Goal: Task Accomplishment & Management: Use online tool/utility

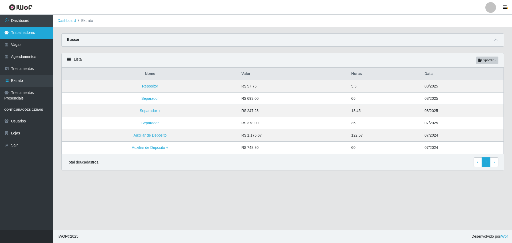
click at [24, 34] on link "Trabalhadores" at bounding box center [26, 33] width 53 height 12
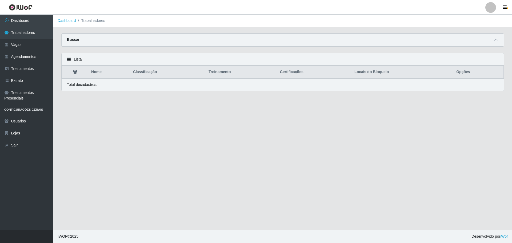
click at [3, 14] on link at bounding box center [20, 7] width 41 height 15
click at [21, 18] on link "Dashboard" at bounding box center [26, 21] width 53 height 12
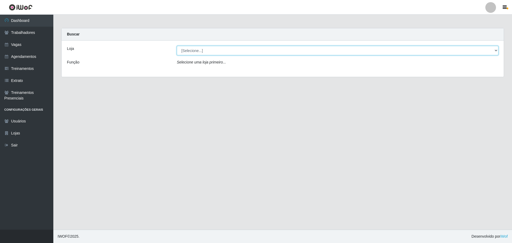
click at [186, 53] on select "[Selecione...] O ROSÁRIO ALIMENTOS" at bounding box center [337, 50] width 321 height 9
click at [177, 46] on select "[Selecione...] O ROSÁRIO ALIMENTOS" at bounding box center [337, 50] width 321 height 9
click at [191, 53] on select "[Selecione...] O ROSÁRIO ALIMENTOS" at bounding box center [337, 50] width 321 height 9
select select "349"
click at [177, 46] on select "[Selecione...] O ROSÁRIO ALIMENTOS" at bounding box center [337, 50] width 321 height 9
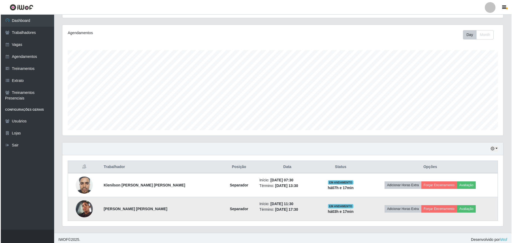
scroll to position [64, 0]
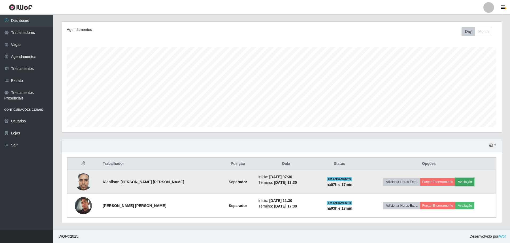
click at [459, 178] on button "Avaliação" at bounding box center [465, 181] width 19 height 7
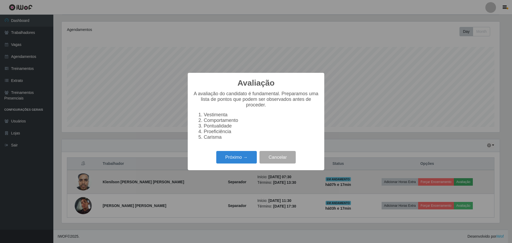
scroll to position [111, 438]
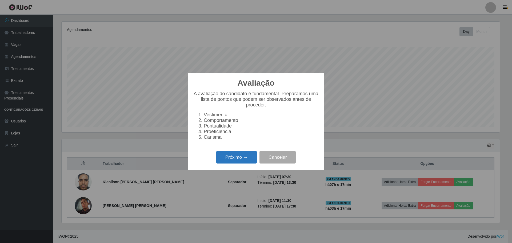
click at [241, 157] on button "Próximo →" at bounding box center [236, 157] width 40 height 13
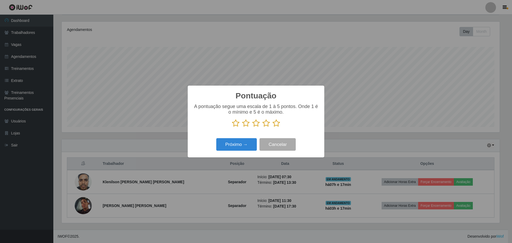
scroll to position [266300, 265973]
click at [273, 126] on icon at bounding box center [275, 123] width 7 height 8
click at [272, 127] on input "radio" at bounding box center [272, 127] width 0 height 0
click at [239, 142] on button "Próximo →" at bounding box center [236, 144] width 40 height 13
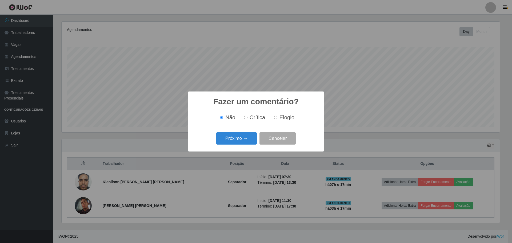
click at [239, 142] on button "Próximo →" at bounding box center [236, 138] width 40 height 13
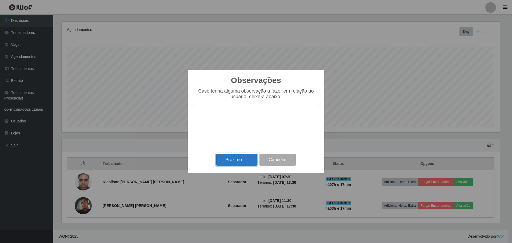
click at [234, 159] on button "Próximo →" at bounding box center [236, 159] width 40 height 13
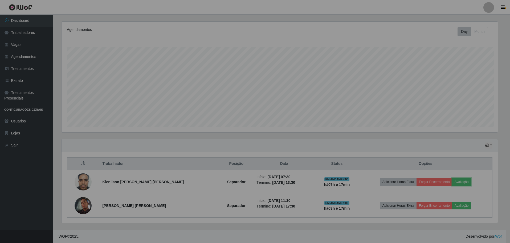
scroll to position [111, 440]
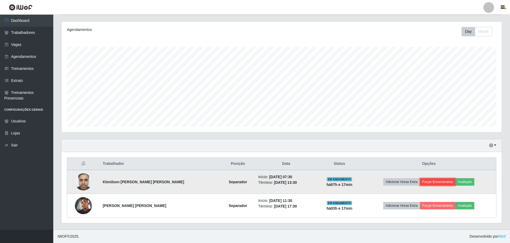
click at [435, 181] on button "Forçar Encerramento" at bounding box center [438, 181] width 36 height 7
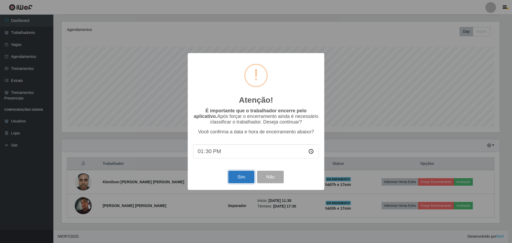
click at [244, 180] on button "Sim" at bounding box center [241, 177] width 26 height 13
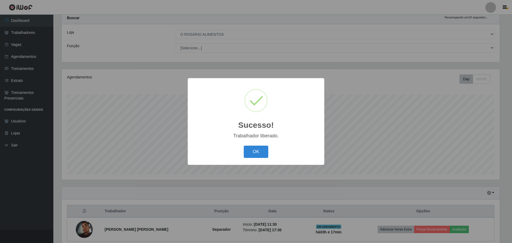
click at [243, 145] on button "OK" at bounding box center [255, 151] width 25 height 13
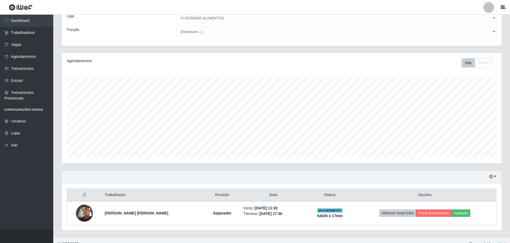
scroll to position [40, 0]
